Goal: Share content: Share content

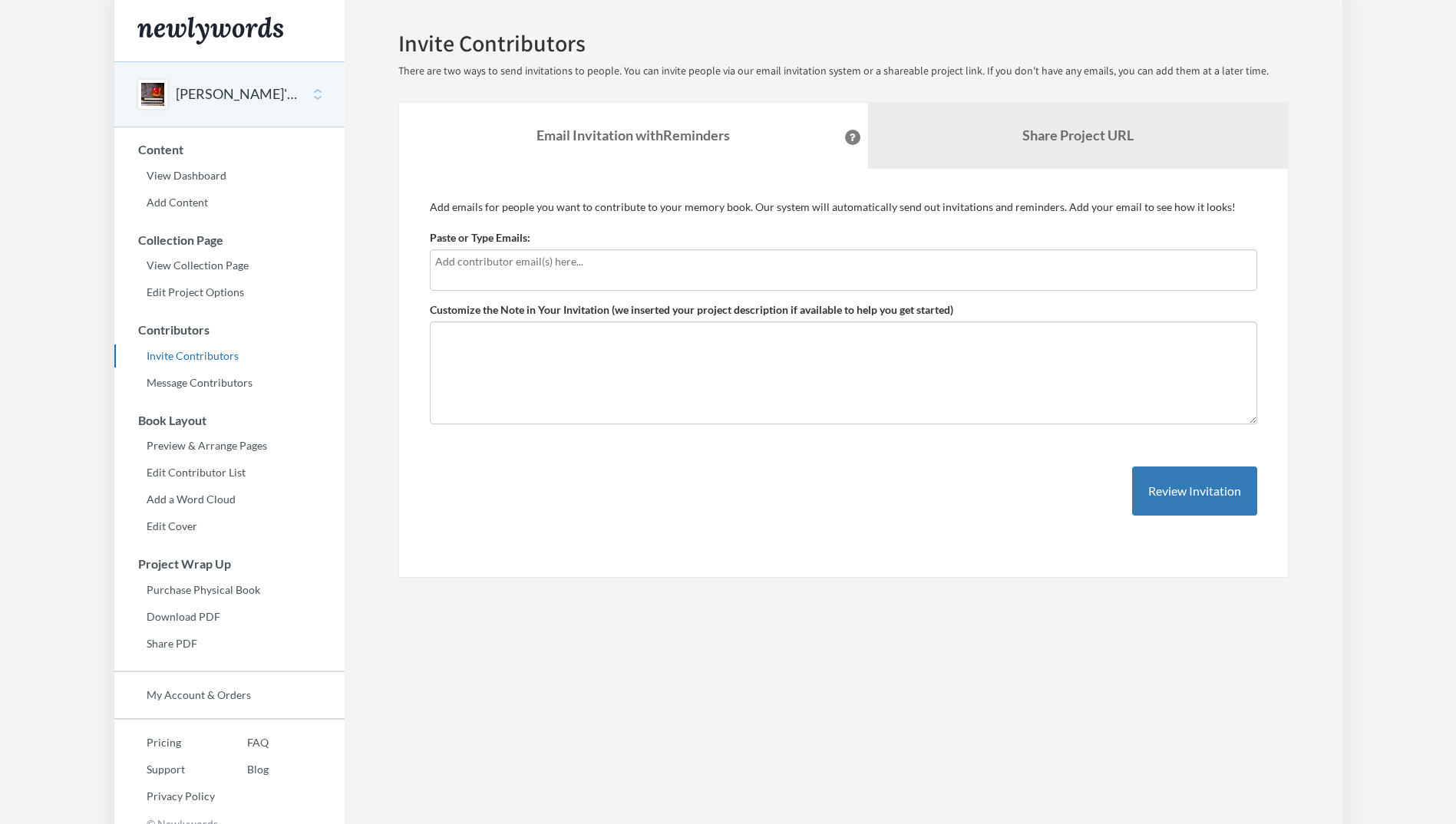
click at [390, 344] on div "Emails have been sent! Invite Contributors There are two ways to send invitatio…" at bounding box center [843, 303] width 913 height 547
click at [1024, 111] on link "Share Project URL" at bounding box center [1078, 136] width 420 height 66
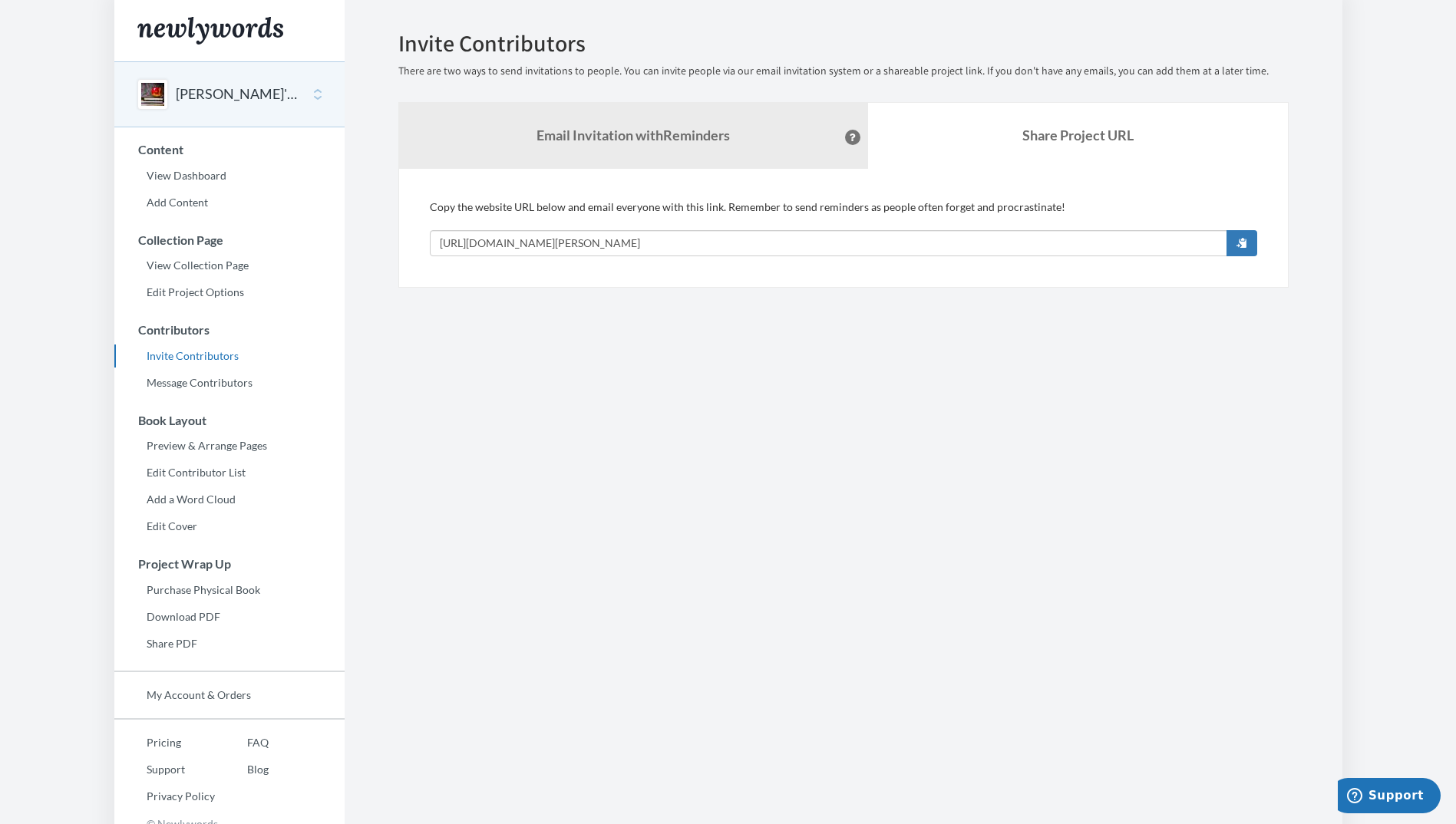
click at [320, 96] on div "[PERSON_NAME]'s Retirement" at bounding box center [230, 94] width 231 height 66
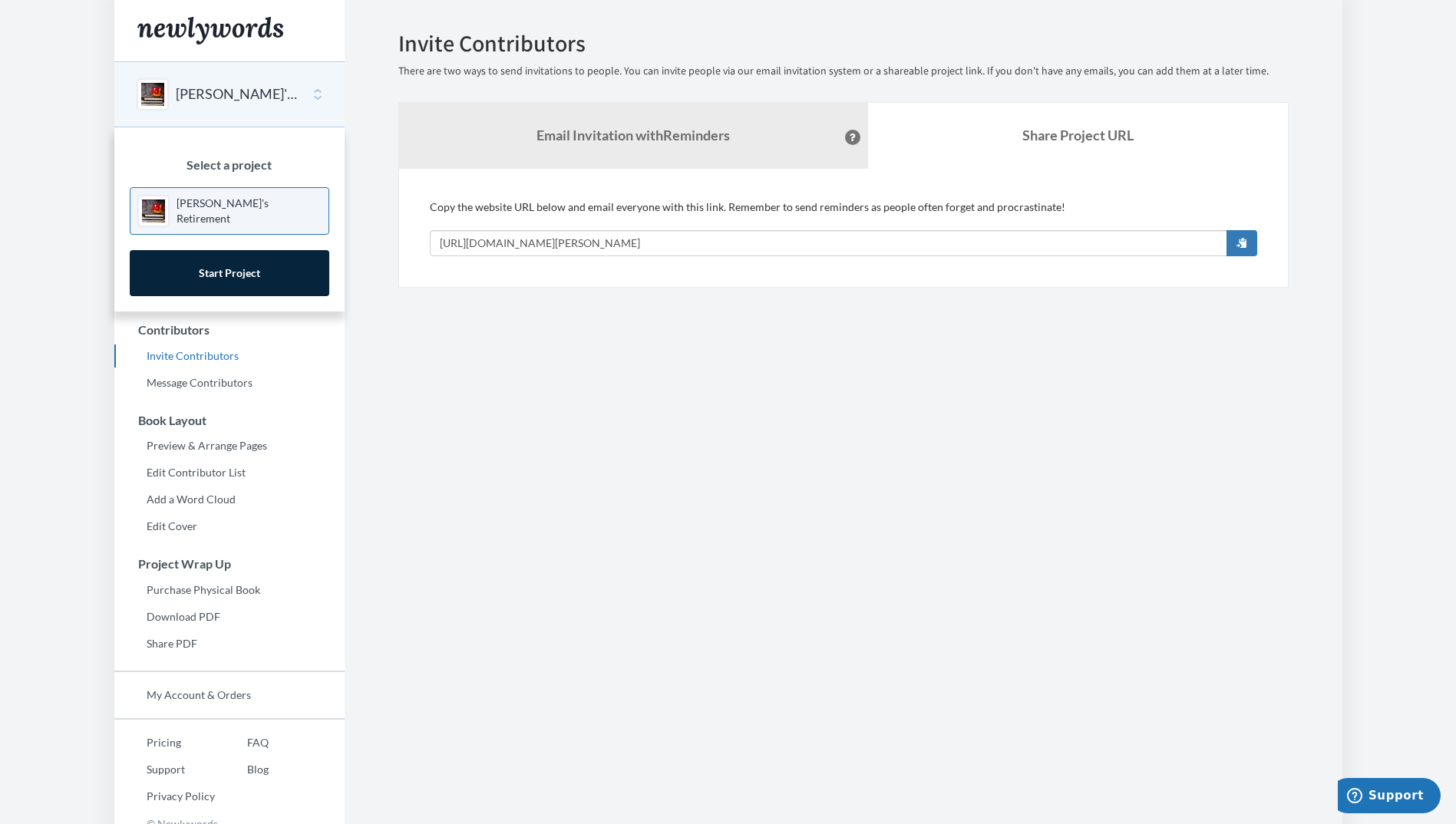
click at [185, 189] on div "Select a project [PERSON_NAME]'s Retirement Start Project" at bounding box center [230, 219] width 231 height 184
click at [145, 214] on div "Main" at bounding box center [153, 211] width 30 height 30
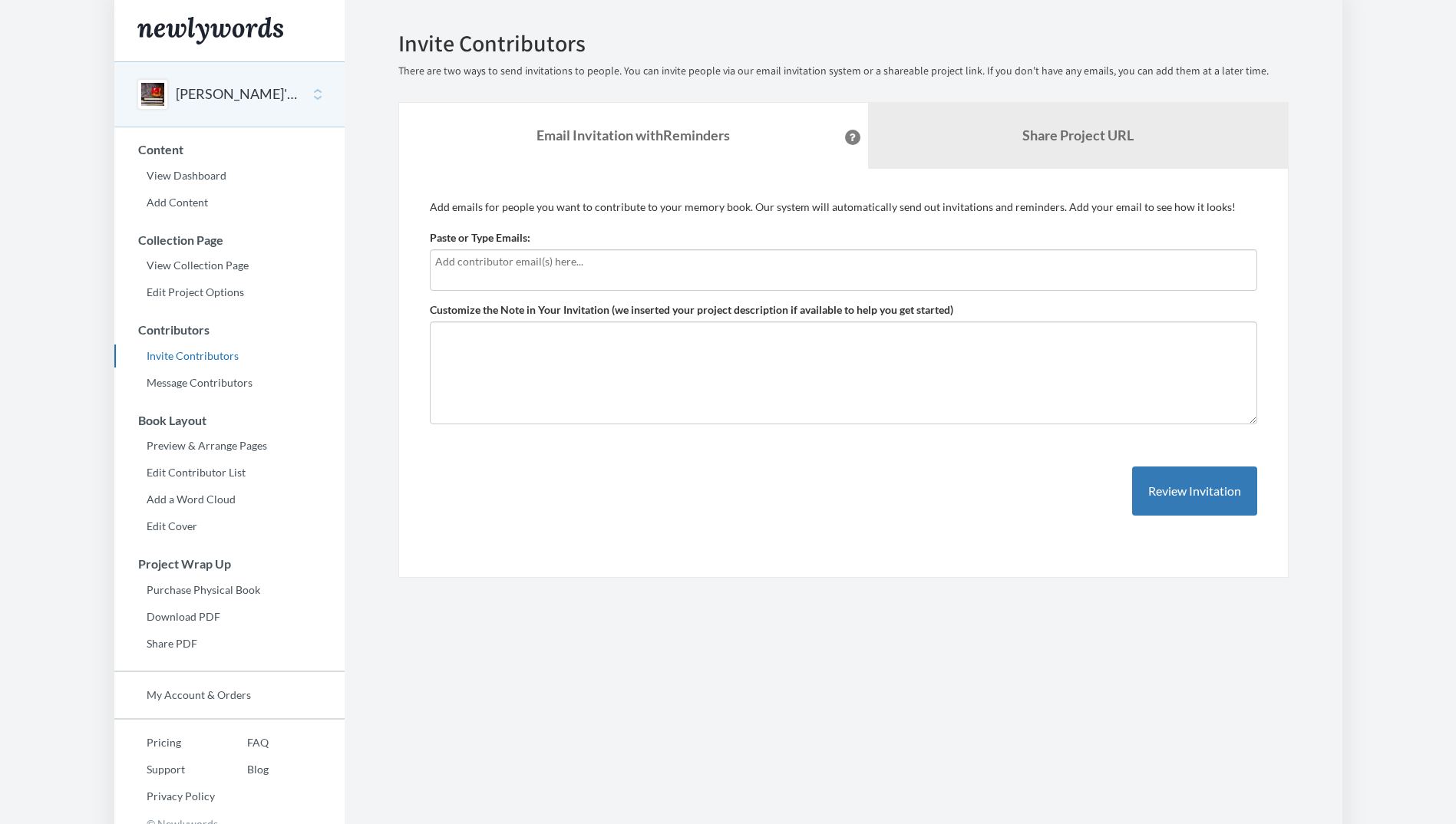
click at [265, 90] on button "[PERSON_NAME]'s Retirement" at bounding box center [238, 94] width 125 height 20
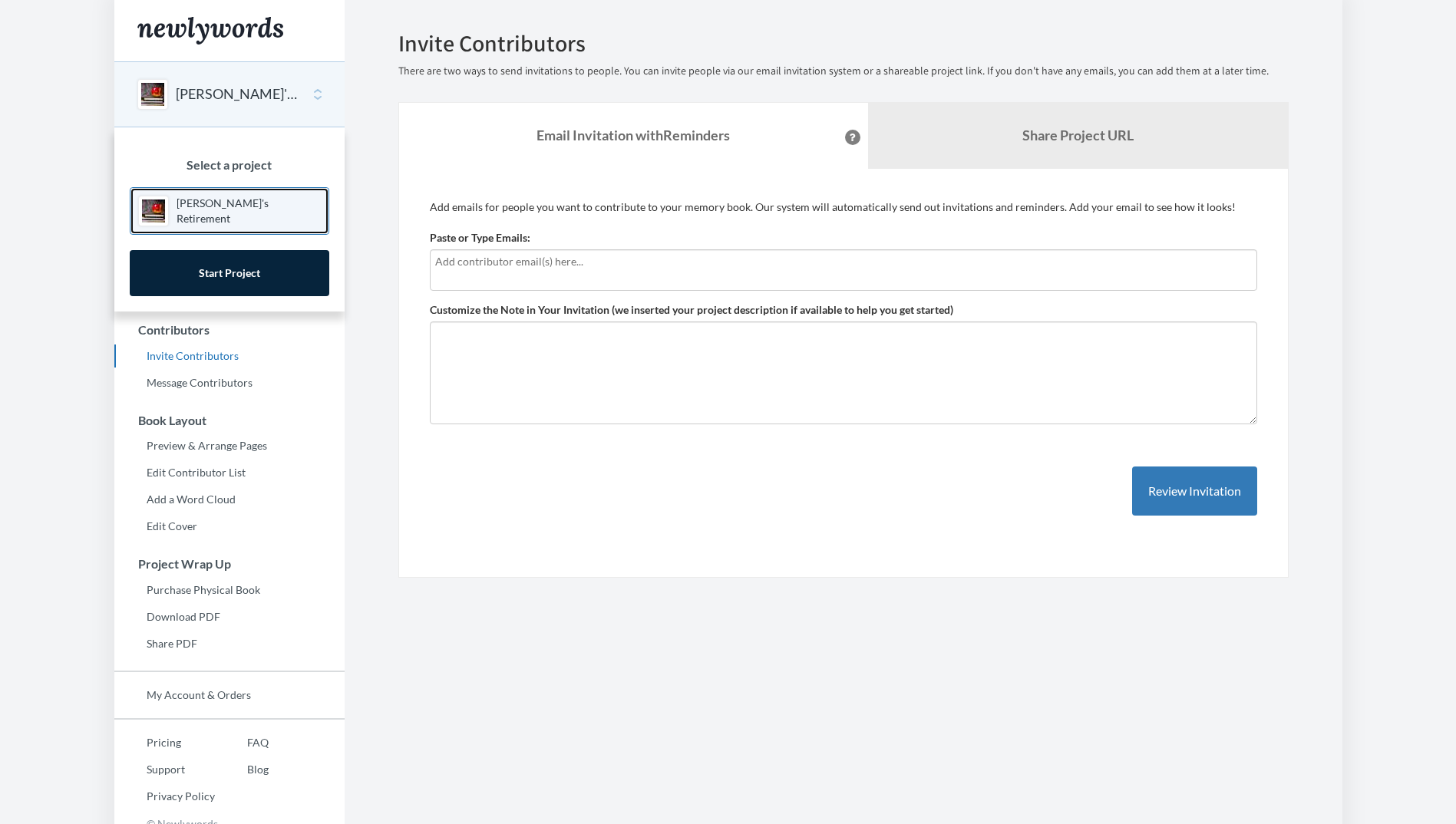
click at [217, 227] on link "[PERSON_NAME]'s Retirement" at bounding box center [229, 211] width 199 height 47
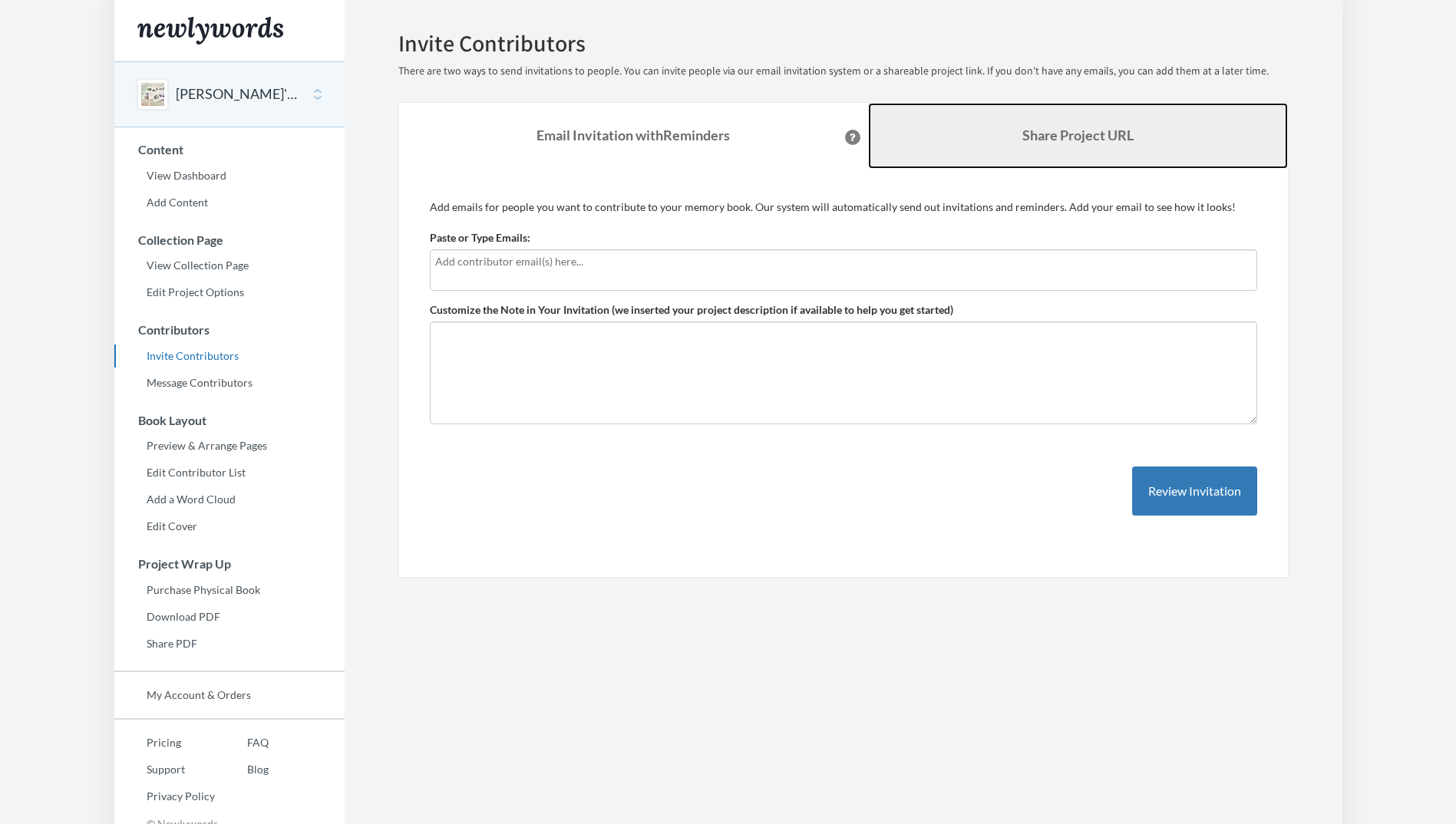
click at [1101, 117] on link "Share Project URL" at bounding box center [1078, 136] width 420 height 66
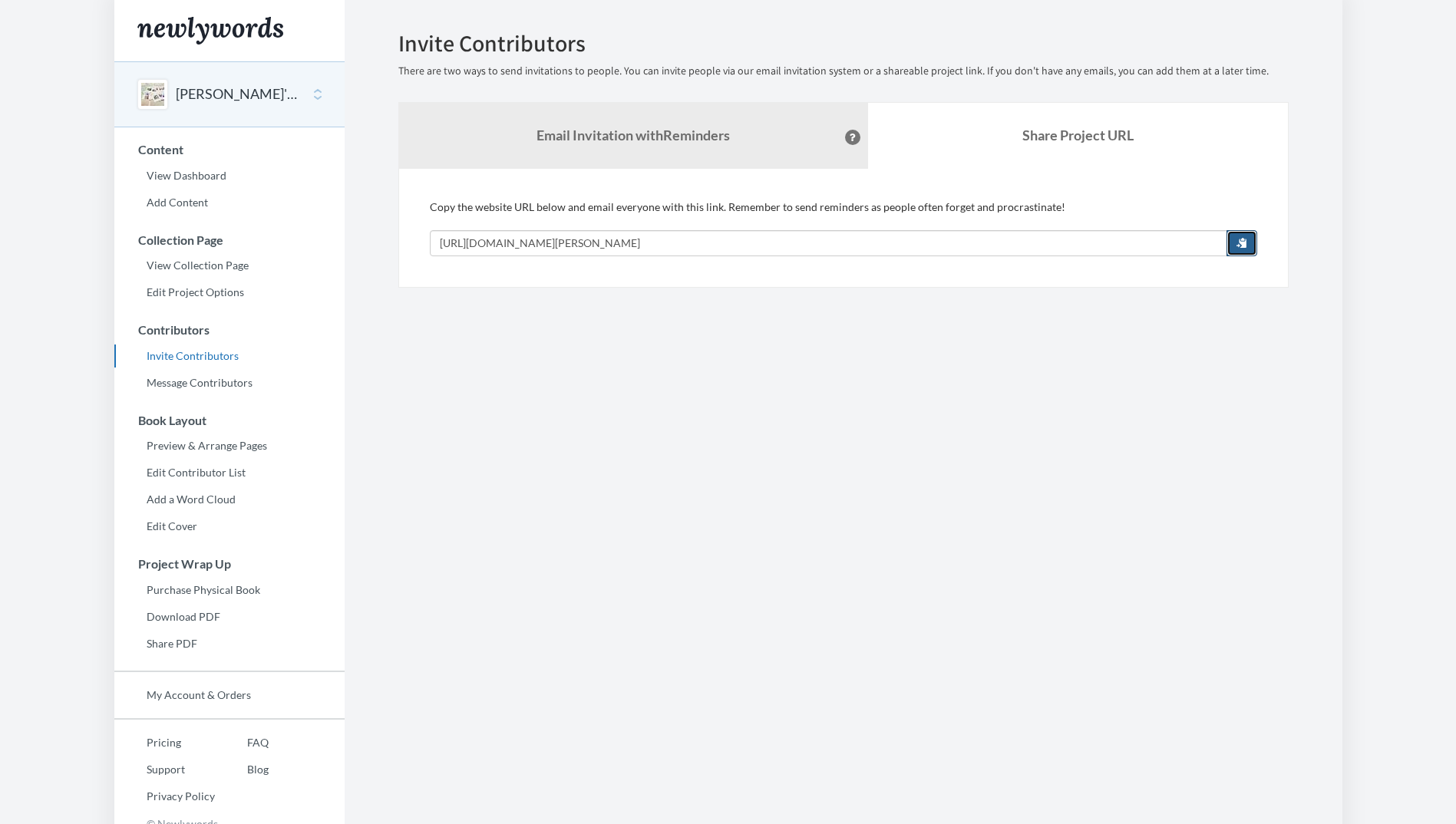
click at [1251, 244] on button "button" at bounding box center [1242, 244] width 30 height 26
click at [1233, 246] on button "button" at bounding box center [1242, 244] width 30 height 26
click at [466, 607] on section "Emails have been sent! Invite Contributors There are two ways to send invitatio…" at bounding box center [844, 420] width 998 height 839
click at [565, 619] on section "Emails have been sent! Invite Contributors There are two ways to send invitatio…" at bounding box center [844, 420] width 998 height 839
click at [390, 232] on div "Emails have been sent! Invite Contributors There are two ways to send invitatio…" at bounding box center [843, 159] width 913 height 257
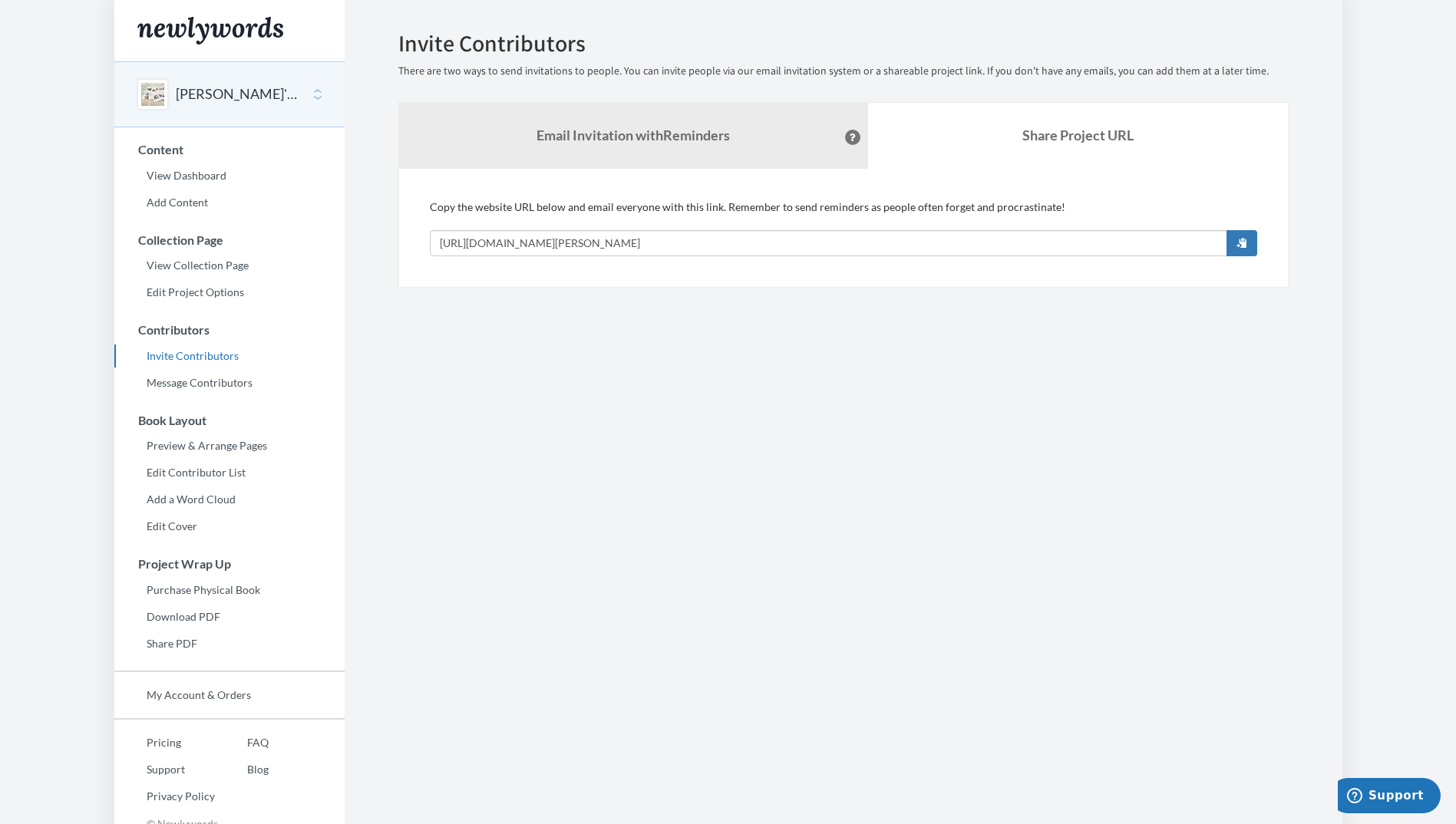
click at [264, 111] on div "[PERSON_NAME]'s Retirement" at bounding box center [230, 94] width 231 height 66
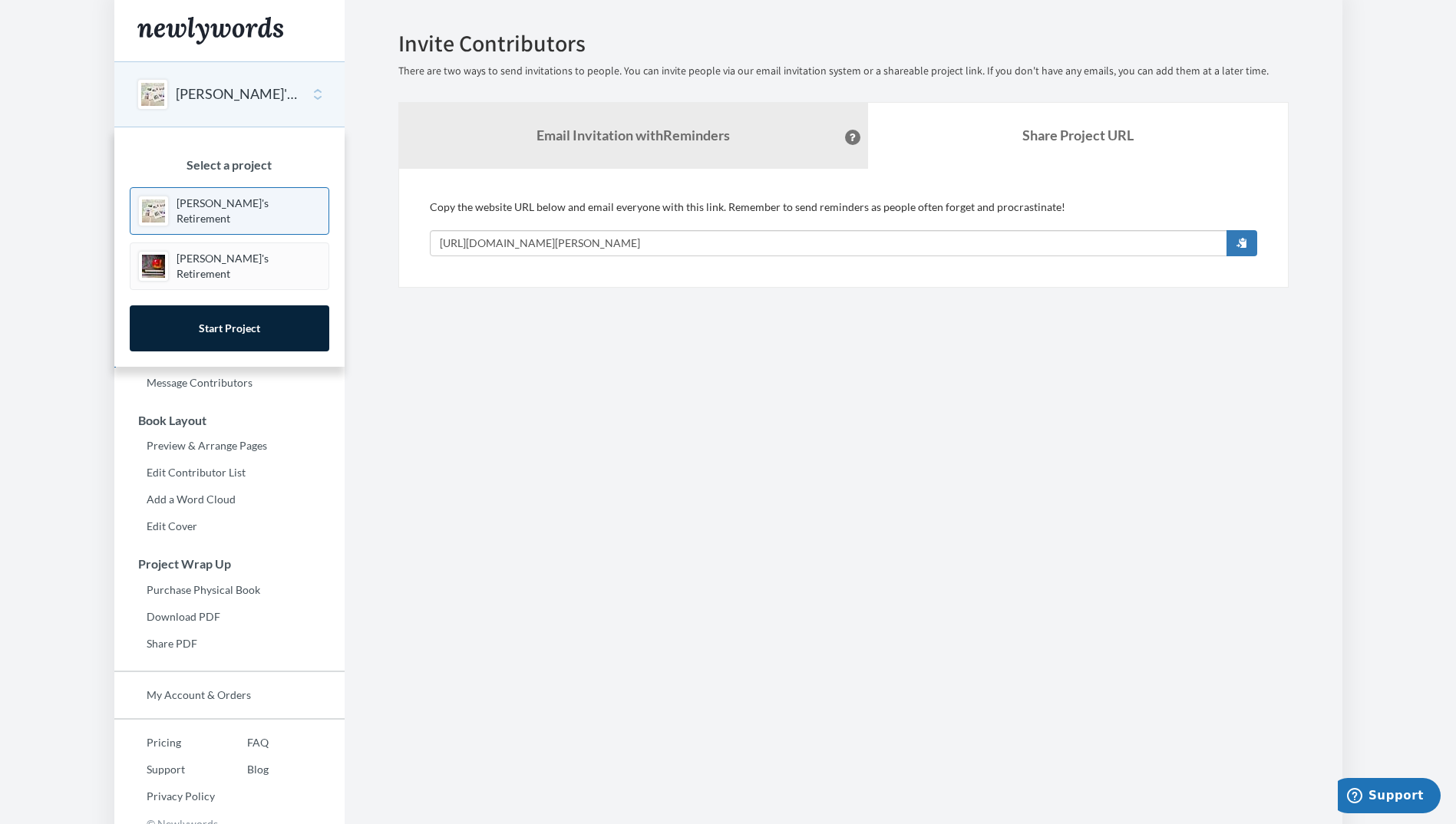
click at [264, 111] on div "[PERSON_NAME]'s Retirement" at bounding box center [230, 94] width 231 height 66
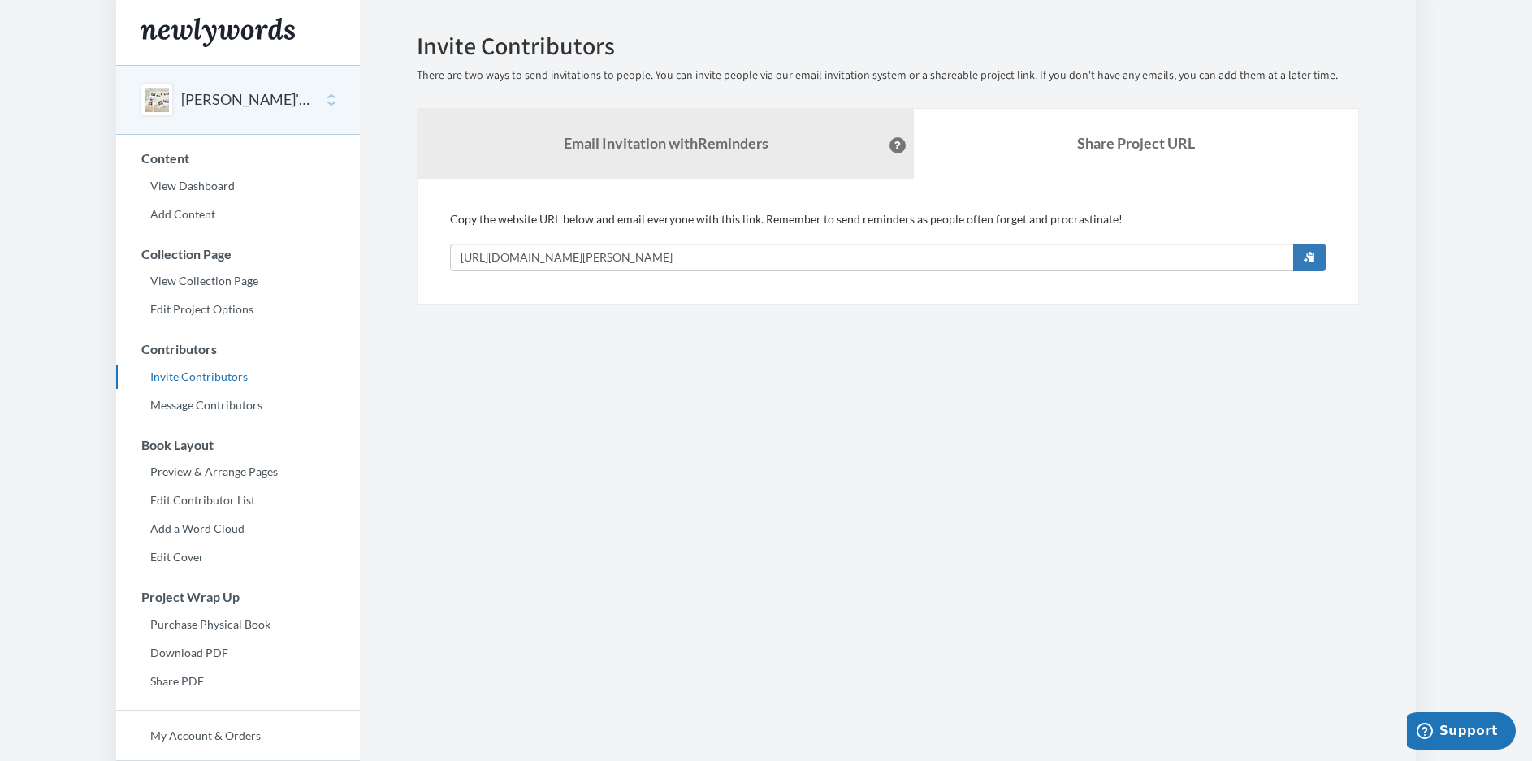
drag, startPoint x: 768, startPoint y: 381, endPoint x: 836, endPoint y: 302, distance: 103.7
click at [768, 379] on section "Emails have been sent! Invite Contributors There are two ways to send invitatio…" at bounding box center [888, 444] width 1056 height 888
